Goal: Find specific page/section: Locate a particular part of the current website

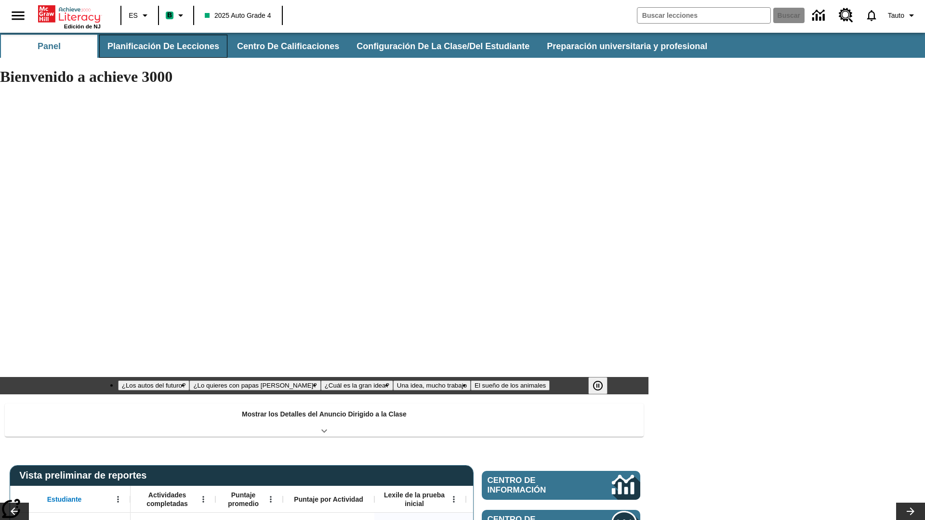
click at [161, 46] on button "Planificación de lecciones" at bounding box center [163, 46] width 128 height 23
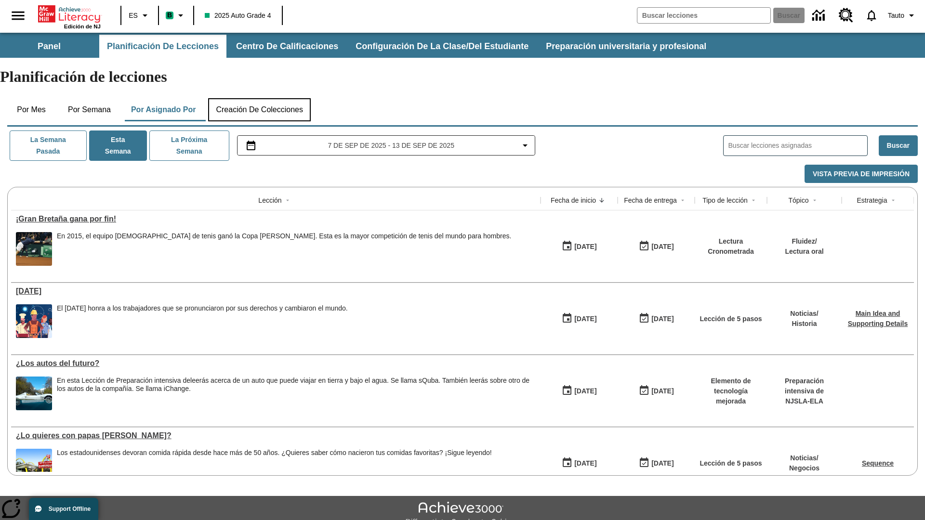
click at [263, 98] on button "Creación de colecciones" at bounding box center [259, 109] width 103 height 23
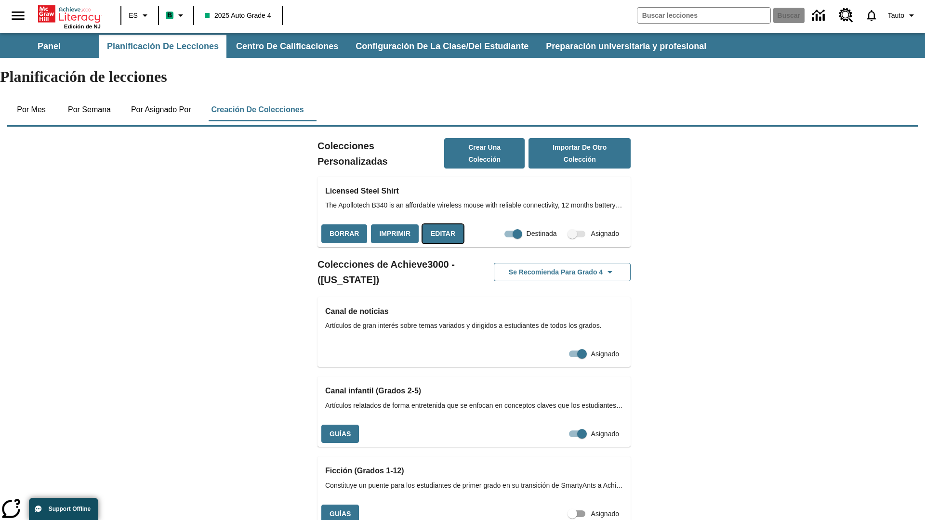
click at [440, 224] on button "Editar" at bounding box center [442, 233] width 41 height 19
